Goal: Information Seeking & Learning: Learn about a topic

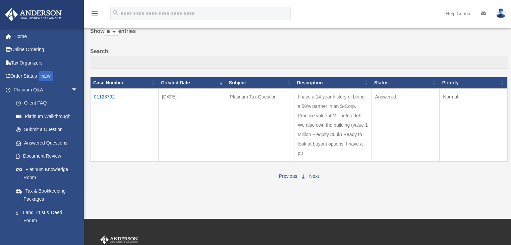
scroll to position [27, 0]
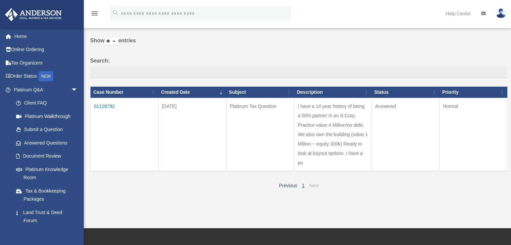
click at [318, 187] on link "Next" at bounding box center [314, 185] width 10 height 5
click at [104, 106] on td "01128792" at bounding box center [125, 134] width 68 height 73
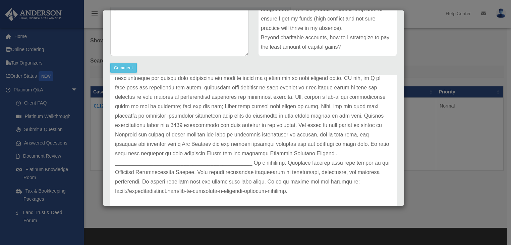
scroll to position [161, 0]
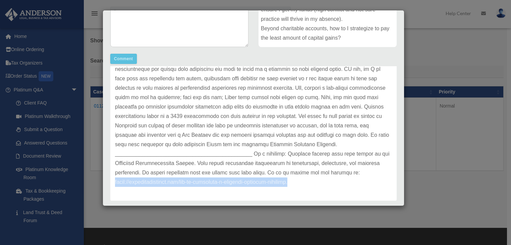
drag, startPoint x: 299, startPoint y: 183, endPoint x: 110, endPoint y: 187, distance: 189.0
click at [110, 187] on div "Update date : 10-03-2025" at bounding box center [253, 107] width 287 height 188
copy p "https://andersonadvisors.com/how-to-structure-a-business-workshop-training."
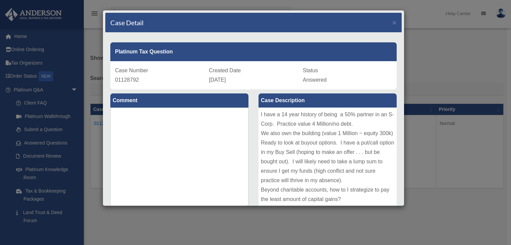
scroll to position [0, 0]
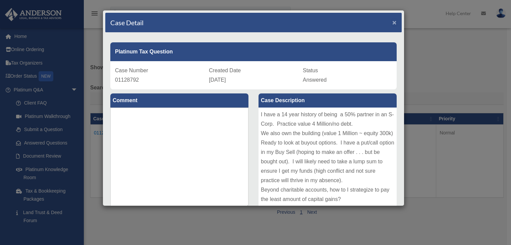
click at [393, 19] on span "×" at bounding box center [395, 22] width 4 height 8
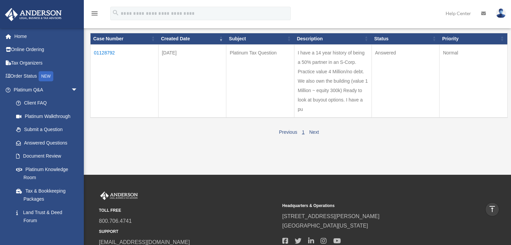
scroll to position [27, 0]
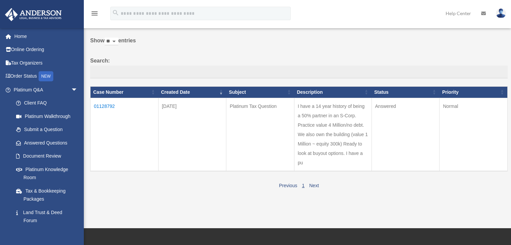
click at [328, 148] on td "I have a 14 year history of being a 50% partner in an S-Corp. Practice value 4 …" at bounding box center [333, 134] width 78 height 73
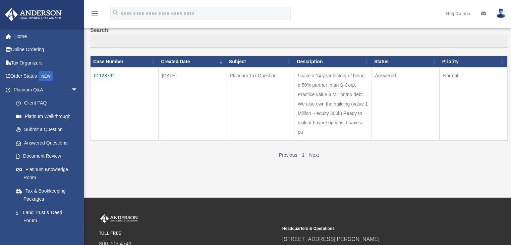
scroll to position [55, 0]
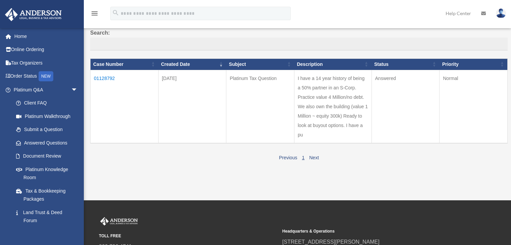
click at [109, 77] on td "01128792" at bounding box center [125, 106] width 68 height 73
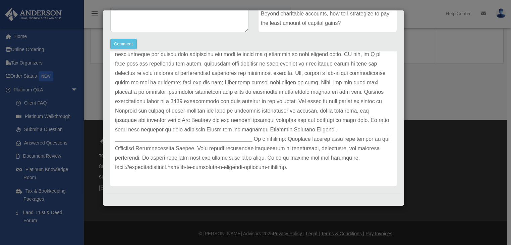
scroll to position [135, 0]
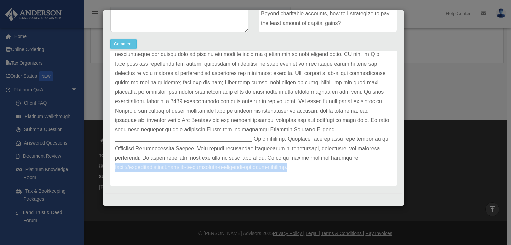
drag, startPoint x: 306, startPoint y: 169, endPoint x: 114, endPoint y: 170, distance: 192.3
click at [114, 170] on div "Update date : 10-03-2025" at bounding box center [253, 92] width 287 height 188
copy p "https://andersonadvisors.com/how-to-structure-a-business-workshop-training."
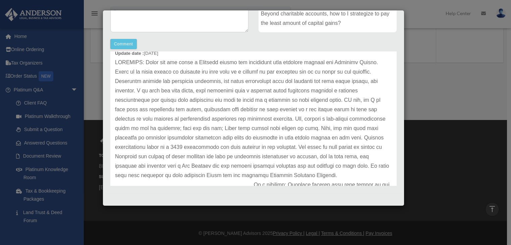
scroll to position [0, 0]
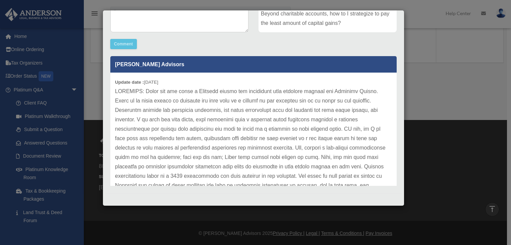
click at [22, 39] on div "Case Detail × Platinum Tax Question Case Number 01128792 Created Date September…" at bounding box center [255, 122] width 511 height 245
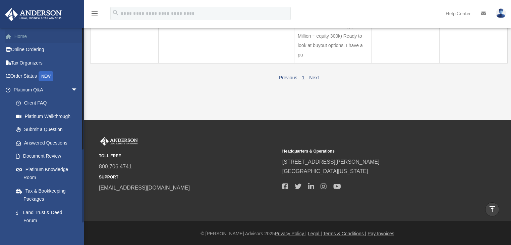
click at [18, 40] on link "Home" at bounding box center [46, 36] width 83 height 13
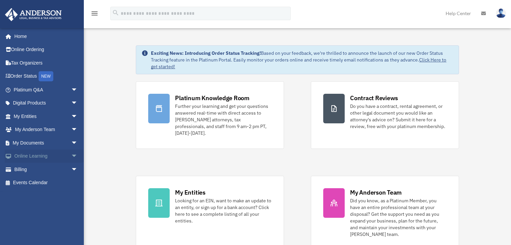
click at [47, 156] on link "Online Learning arrow_drop_down" at bounding box center [46, 155] width 83 height 13
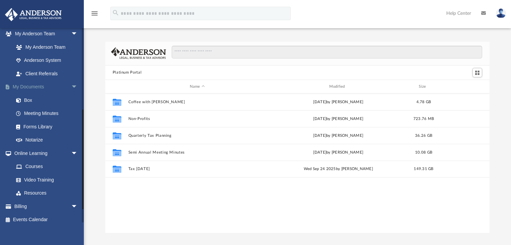
scroll to position [180, 0]
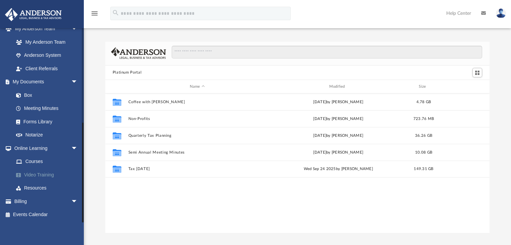
click at [39, 172] on link "Video Training" at bounding box center [48, 174] width 79 height 13
click at [34, 174] on link "Video Training" at bounding box center [48, 174] width 79 height 13
click at [40, 174] on link "Video Training" at bounding box center [48, 174] width 79 height 13
click at [34, 187] on link "Resources" at bounding box center [48, 187] width 79 height 13
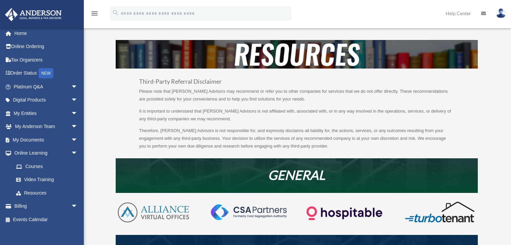
scroll to position [8, 0]
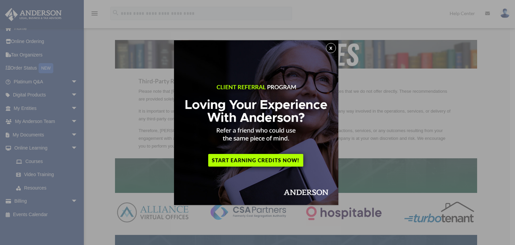
click at [332, 47] on button "x" at bounding box center [331, 48] width 10 height 10
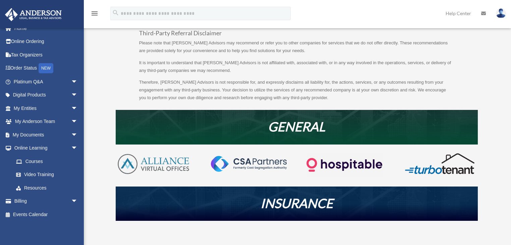
scroll to position [0, 0]
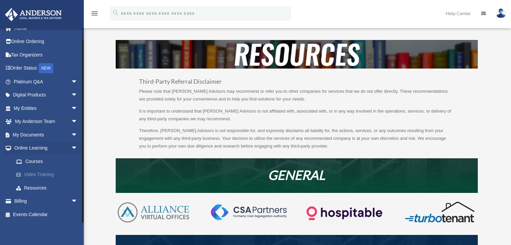
click at [32, 176] on link "Video Training" at bounding box center [48, 174] width 79 height 13
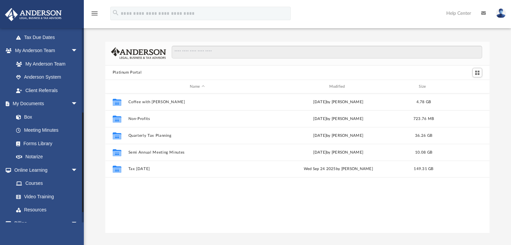
scroll to position [161, 0]
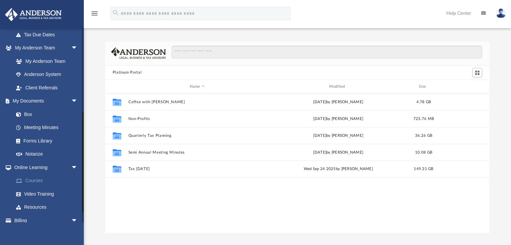
click at [35, 180] on link "Courses" at bounding box center [48, 180] width 79 height 13
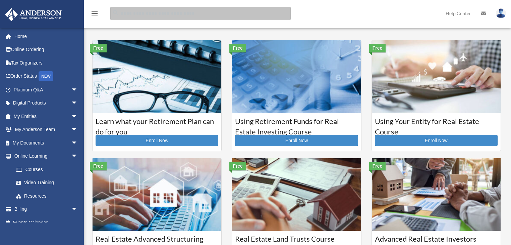
click at [164, 13] on input "search" at bounding box center [200, 13] width 181 height 13
type input "**********"
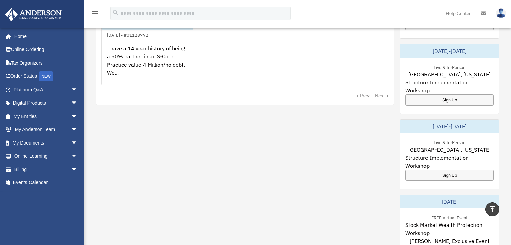
scroll to position [305, 0]
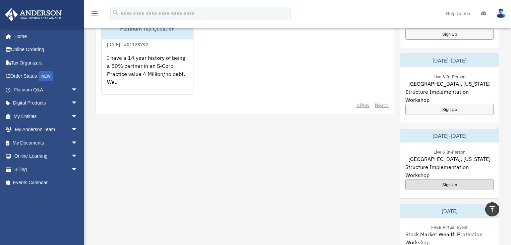
click at [447, 180] on div "Sign Up" at bounding box center [450, 184] width 88 height 11
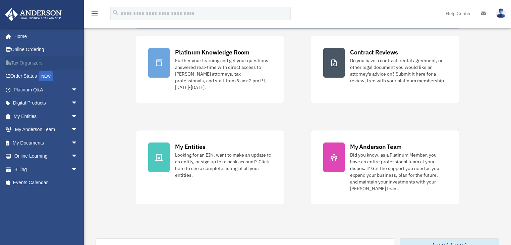
scroll to position [0, 0]
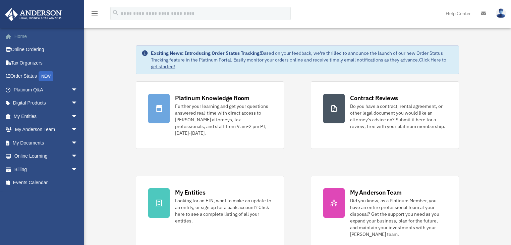
click at [24, 36] on link "Home" at bounding box center [46, 36] width 83 height 13
